Goal: Obtain resource: Obtain resource

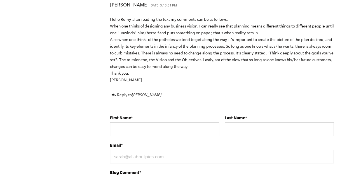
scroll to position [2164, 0]
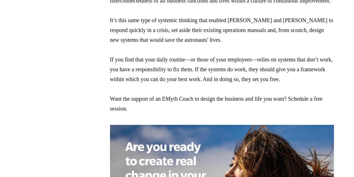
scroll to position [1315, 0]
